Goal: Information Seeking & Learning: Find specific fact

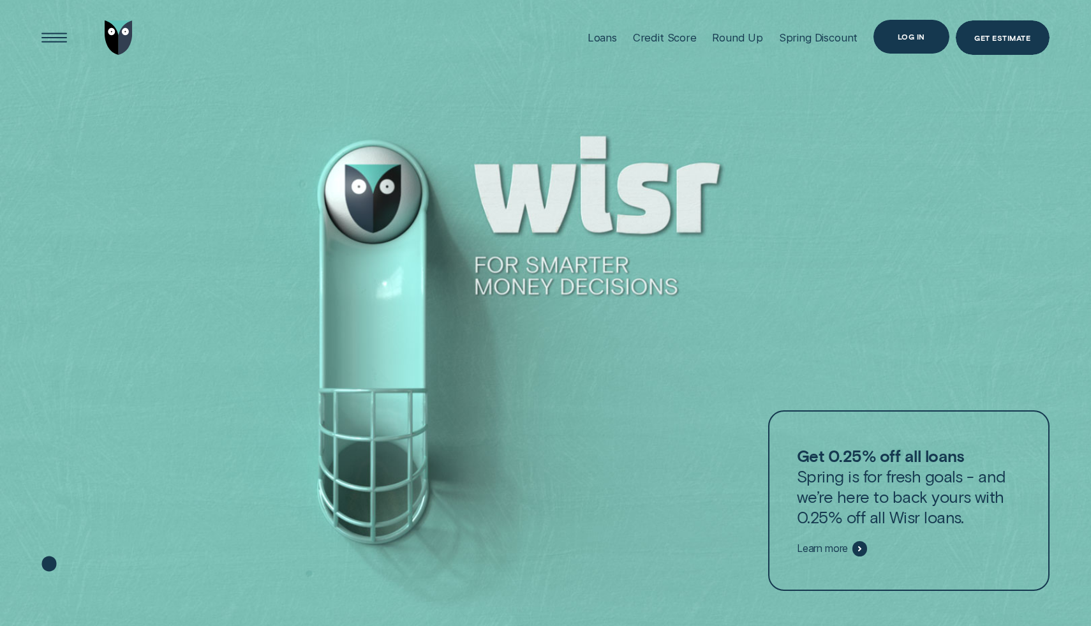
click at [906, 35] on div "Log in" at bounding box center [911, 36] width 27 height 6
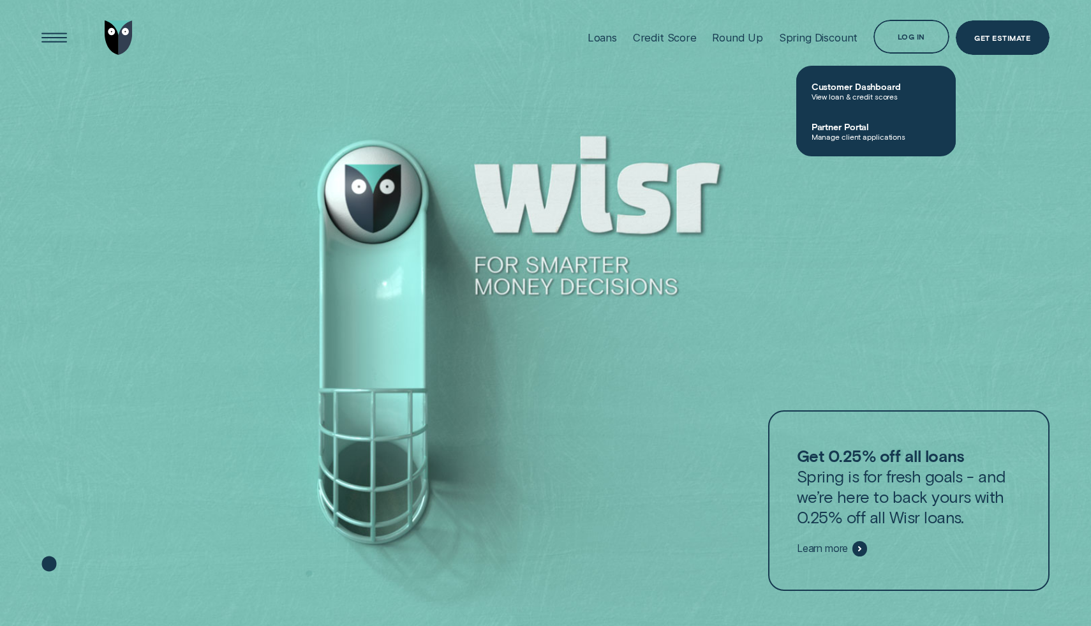
click at [860, 87] on span "Customer Dashboard" at bounding box center [876, 86] width 129 height 11
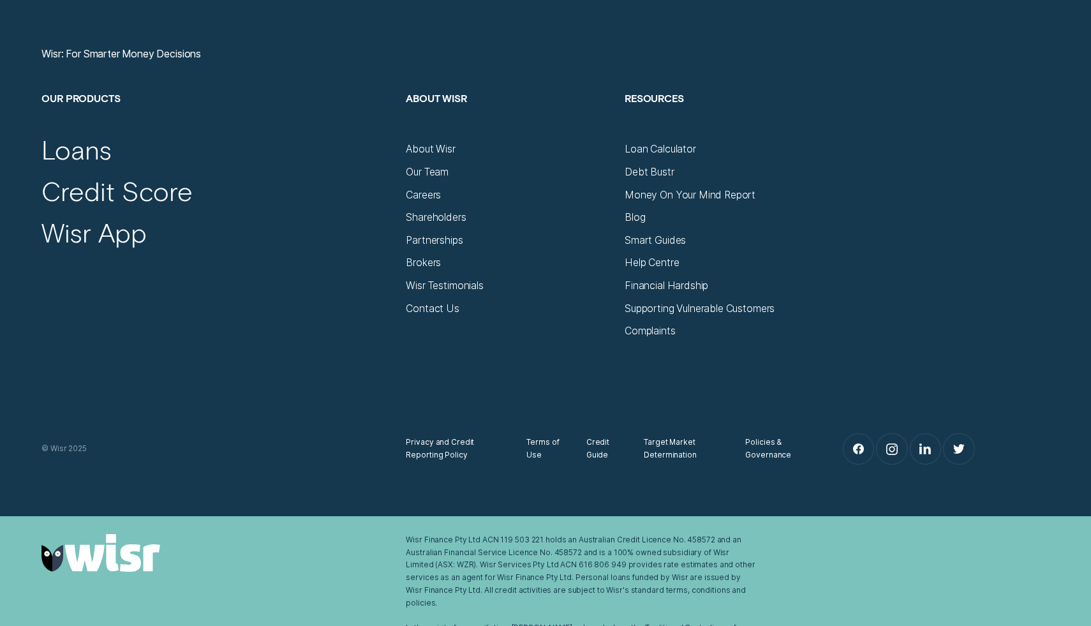
scroll to position [5000, 0]
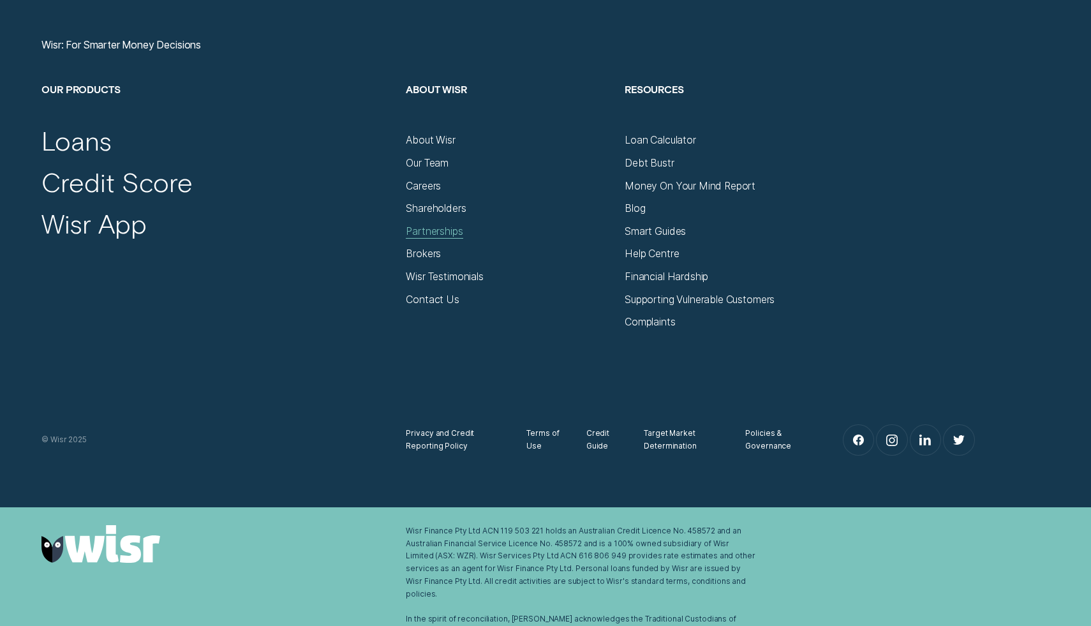
click at [429, 236] on div "Partnerships" at bounding box center [434, 231] width 57 height 13
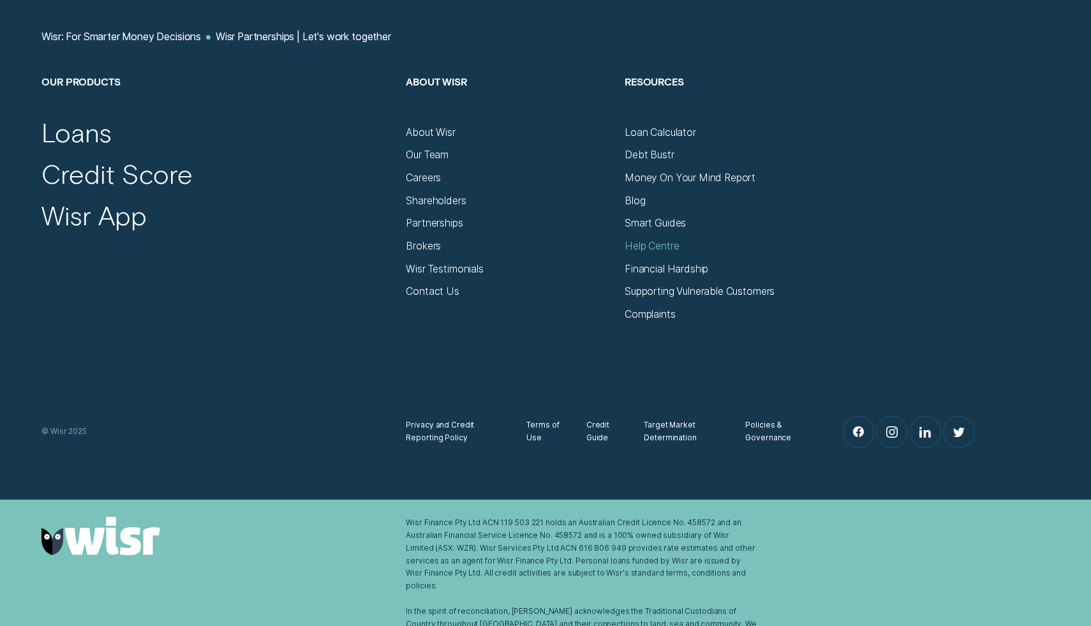
scroll to position [4293, 0]
click at [663, 247] on div "Help Centre" at bounding box center [652, 245] width 54 height 13
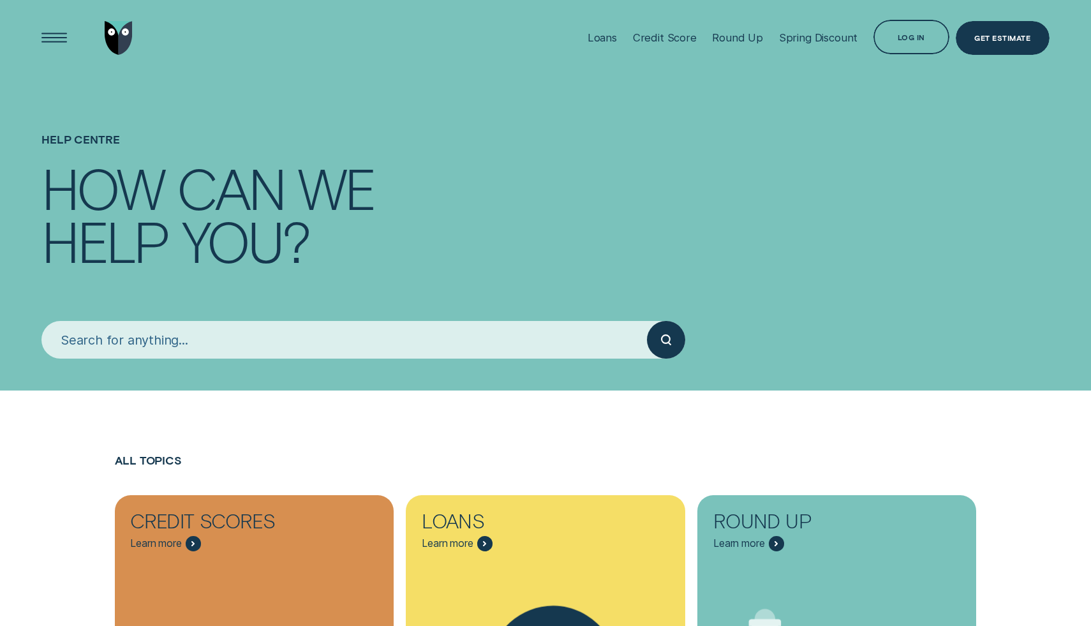
drag, startPoint x: 410, startPoint y: 331, endPoint x: 405, endPoint y: 326, distance: 6.8
click at [406, 327] on input "search" at bounding box center [344, 340] width 606 height 38
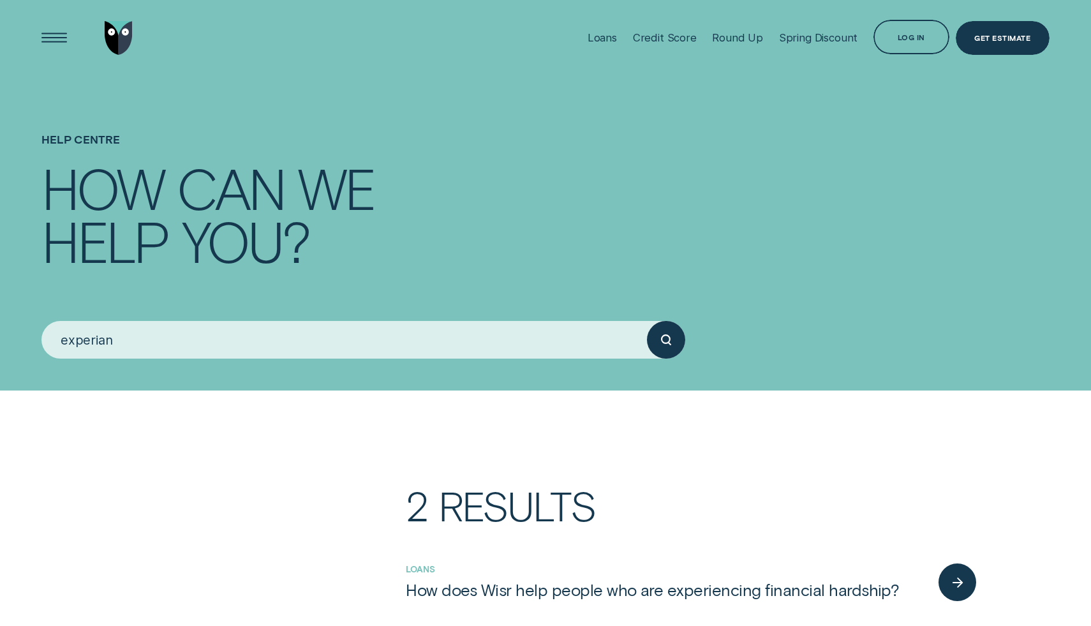
click at [647, 321] on button "submit" at bounding box center [666, 340] width 38 height 38
click at [344, 345] on input "experian" at bounding box center [344, 340] width 606 height 38
click at [343, 345] on input "experian" at bounding box center [344, 340] width 606 height 38
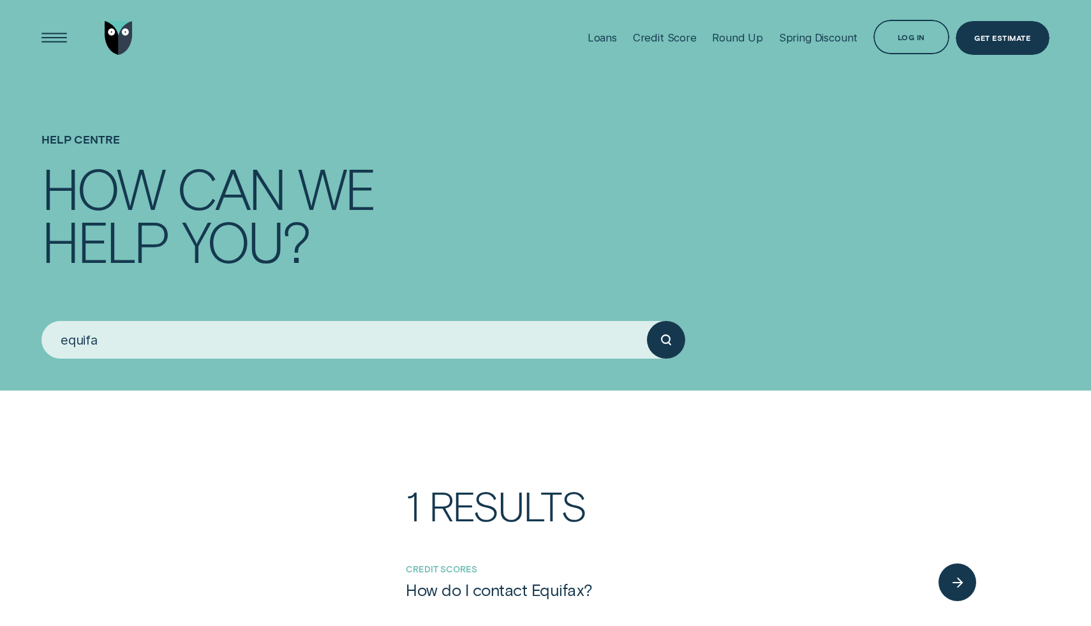
type input "equifax"
